Goal: Use online tool/utility: Use online tool/utility

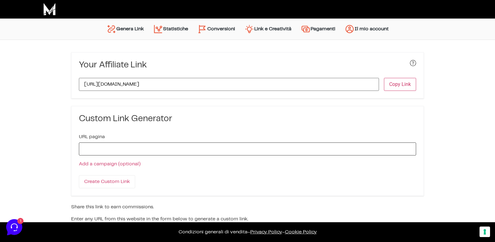
click at [151, 150] on input "URL pagina" at bounding box center [247, 149] width 337 height 13
paste input "[URL][DOMAIN_NAME]"
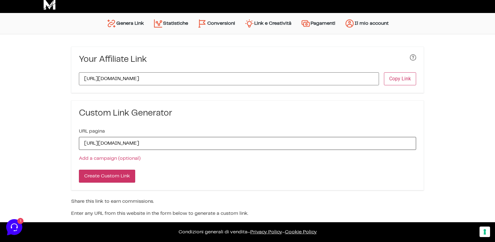
type input "[URL][DOMAIN_NAME]"
click at [116, 172] on input "Create Custom Link" at bounding box center [107, 176] width 56 height 13
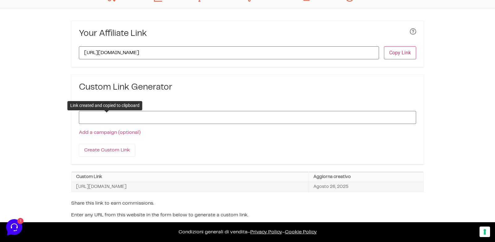
scroll to position [33, 0]
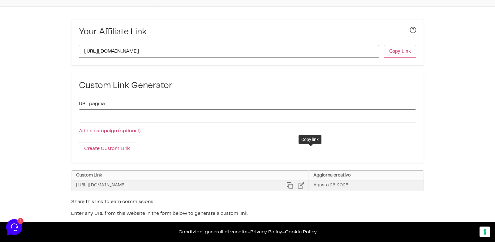
click at [293, 184] on icon at bounding box center [290, 186] width 6 height 6
click at [389, 78] on div "Custom Link Generator" at bounding box center [247, 85] width 352 height 25
click at [289, 143] on div "Create Custom Link" at bounding box center [247, 152] width 352 height 20
